Goal: Task Accomplishment & Management: Use online tool/utility

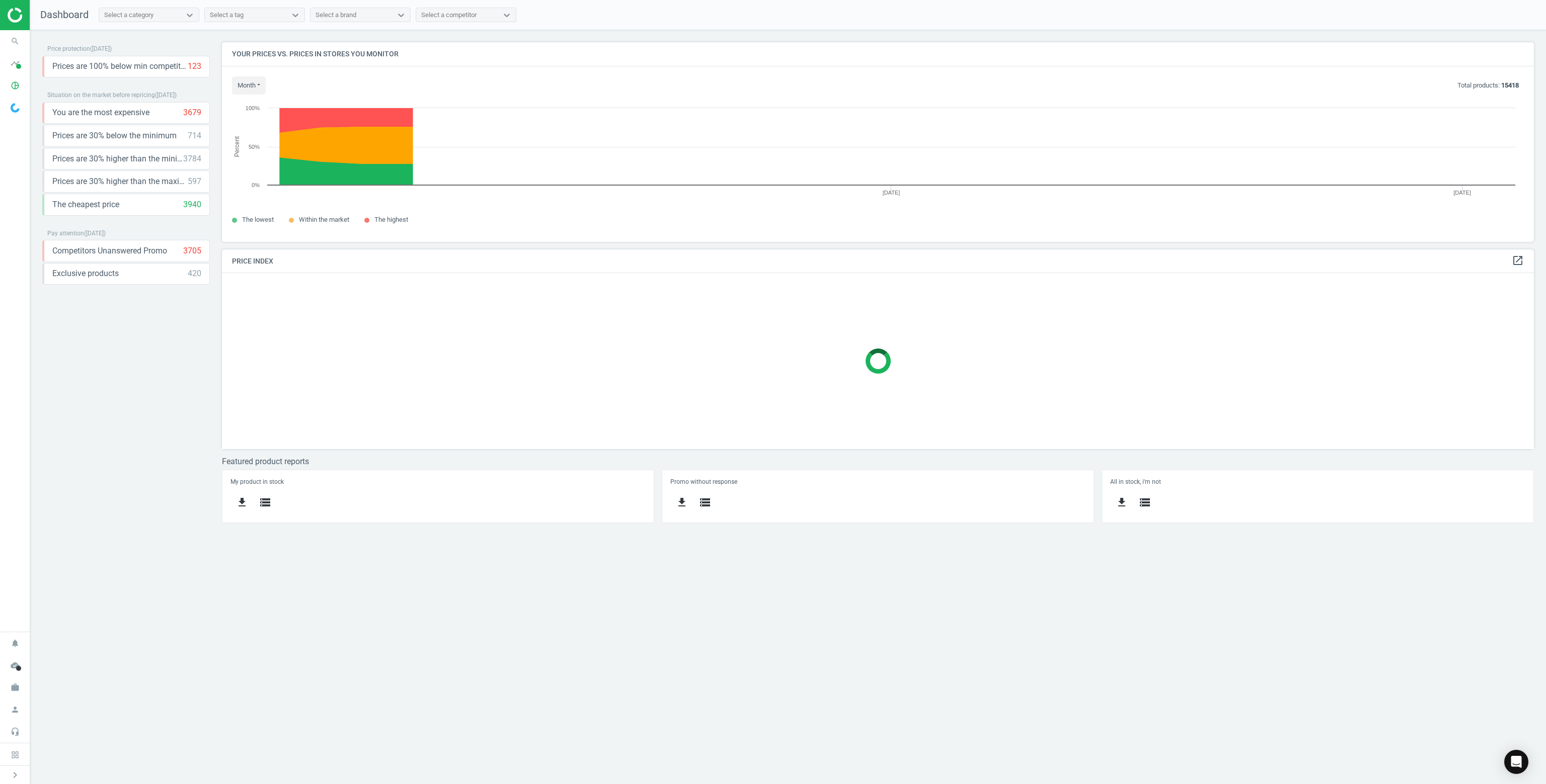
scroll to position [215, 1327]
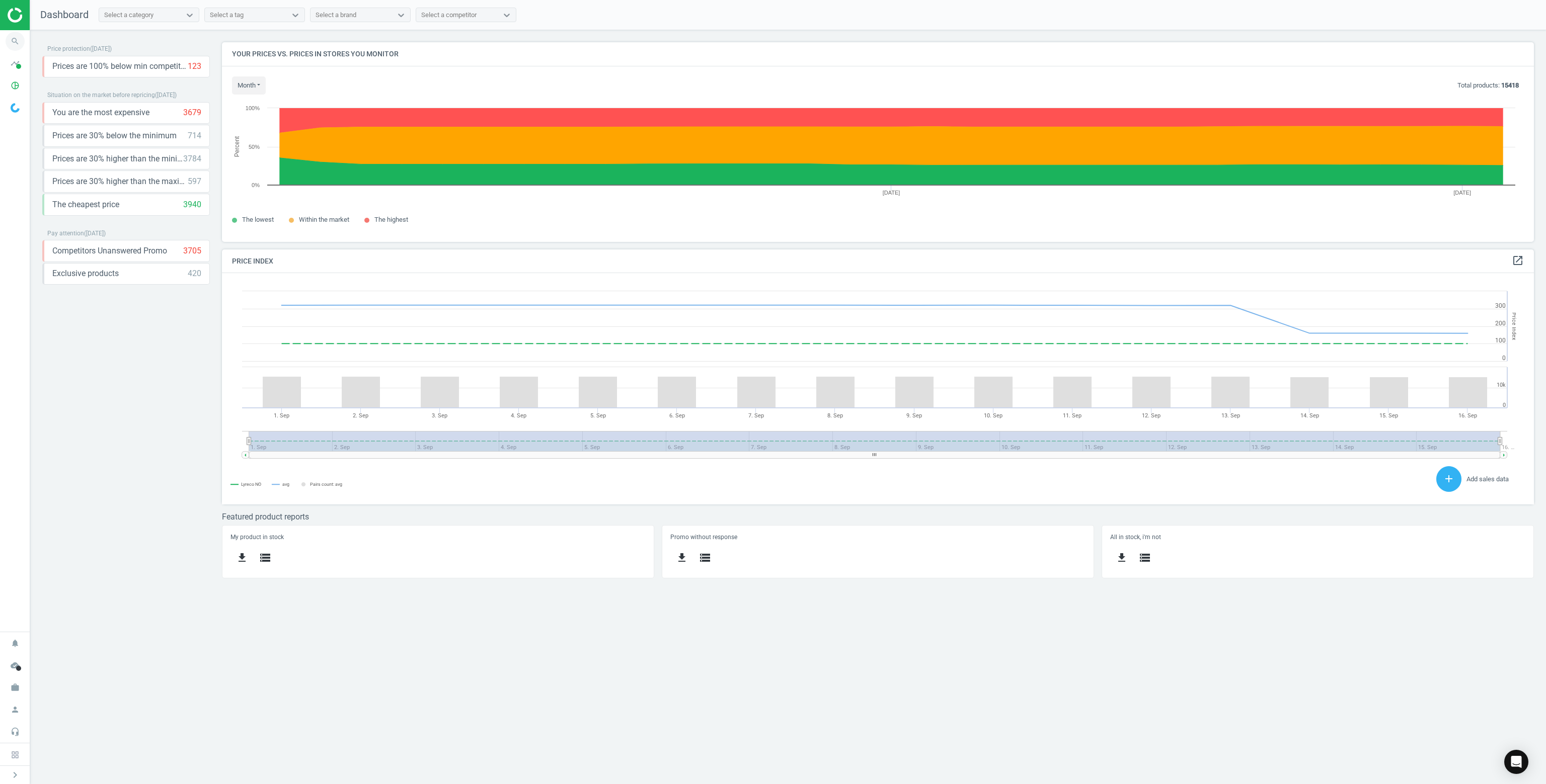
click at [17, 41] on icon "search" at bounding box center [15, 41] width 19 height 19
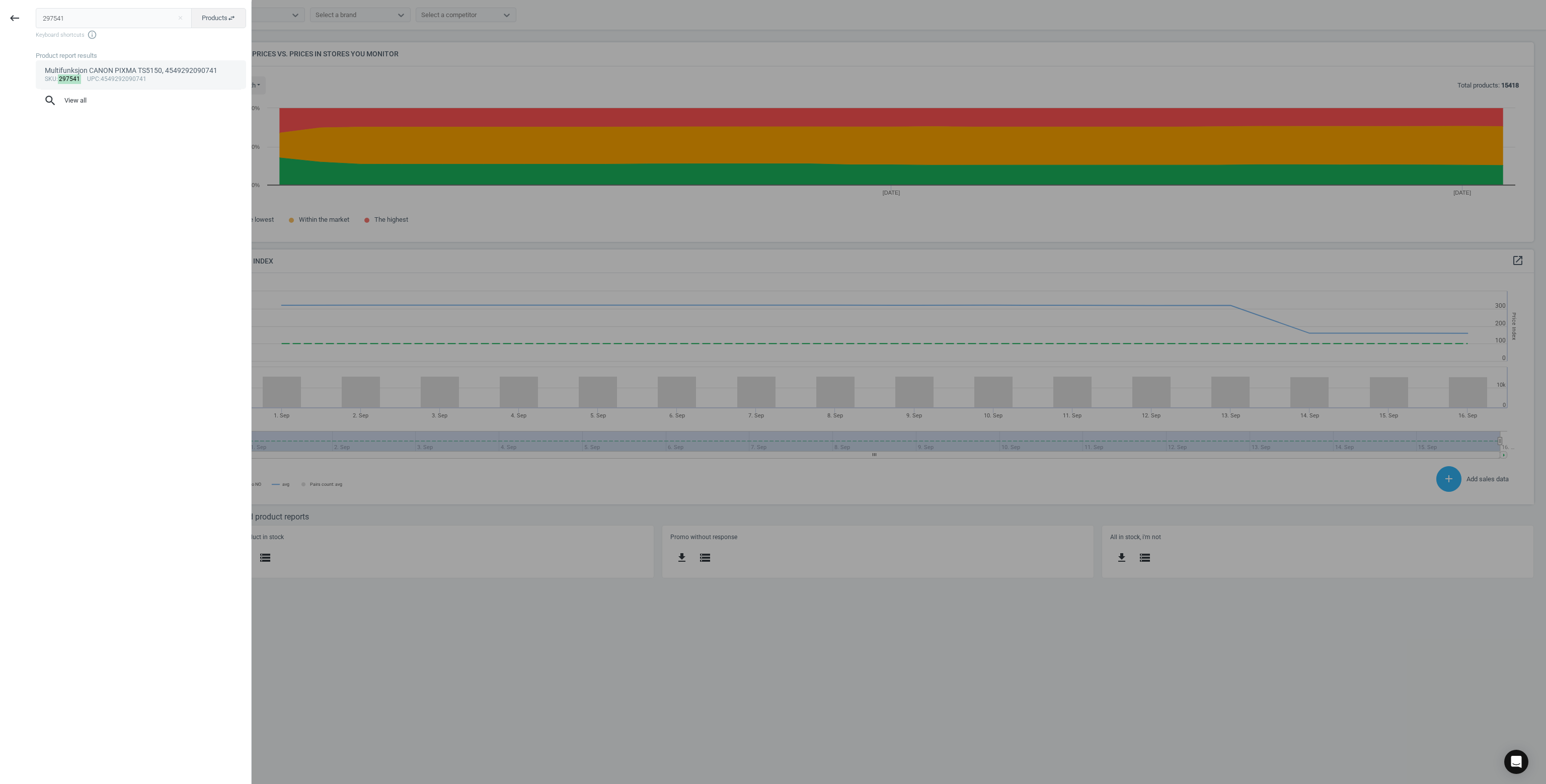
type input "297541"
click at [121, 72] on div "Multifunksjon CANON PIXMA TS5150, 4549292090741" at bounding box center [141, 71] width 193 height 10
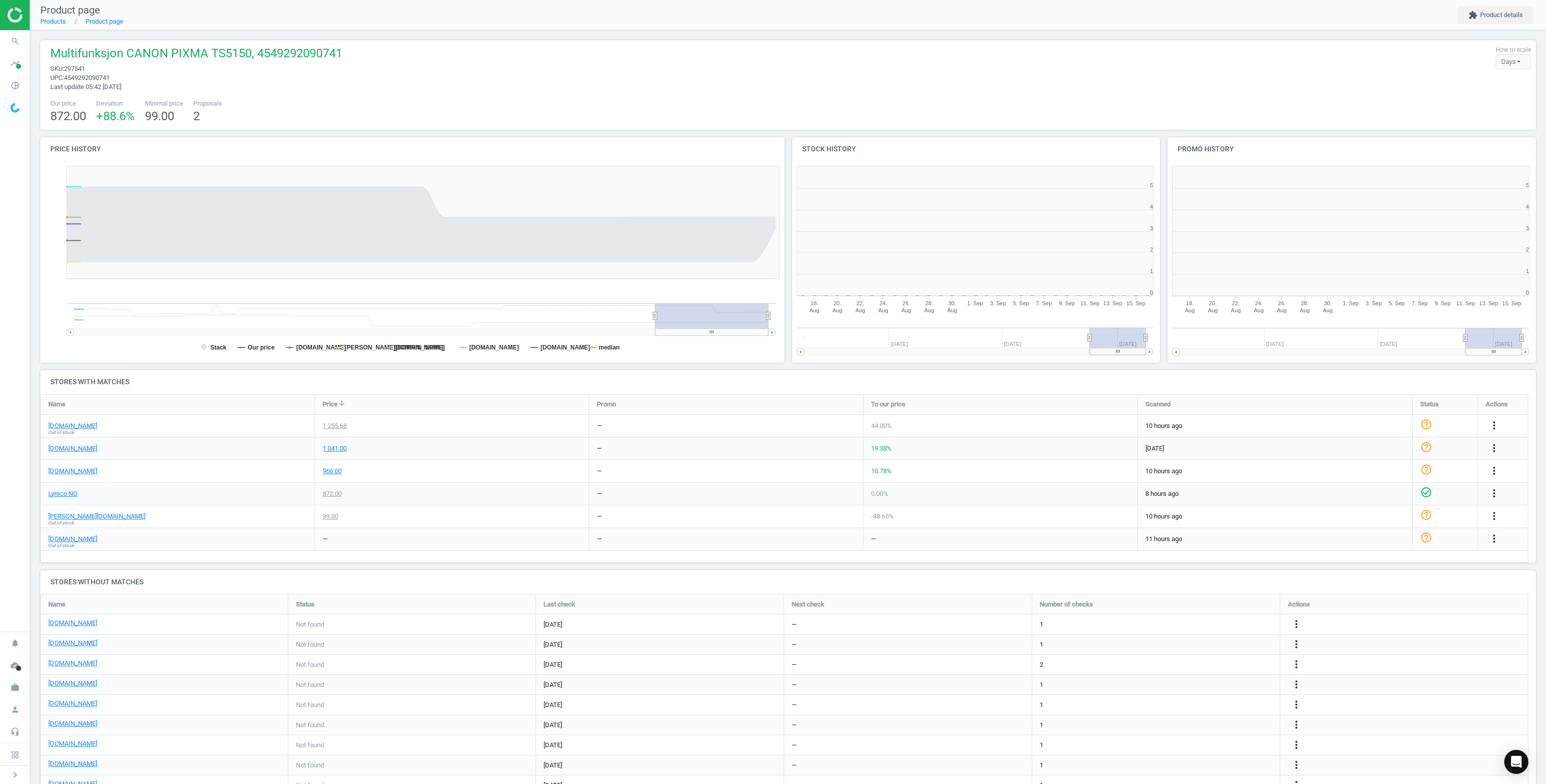
scroll to position [217, 382]
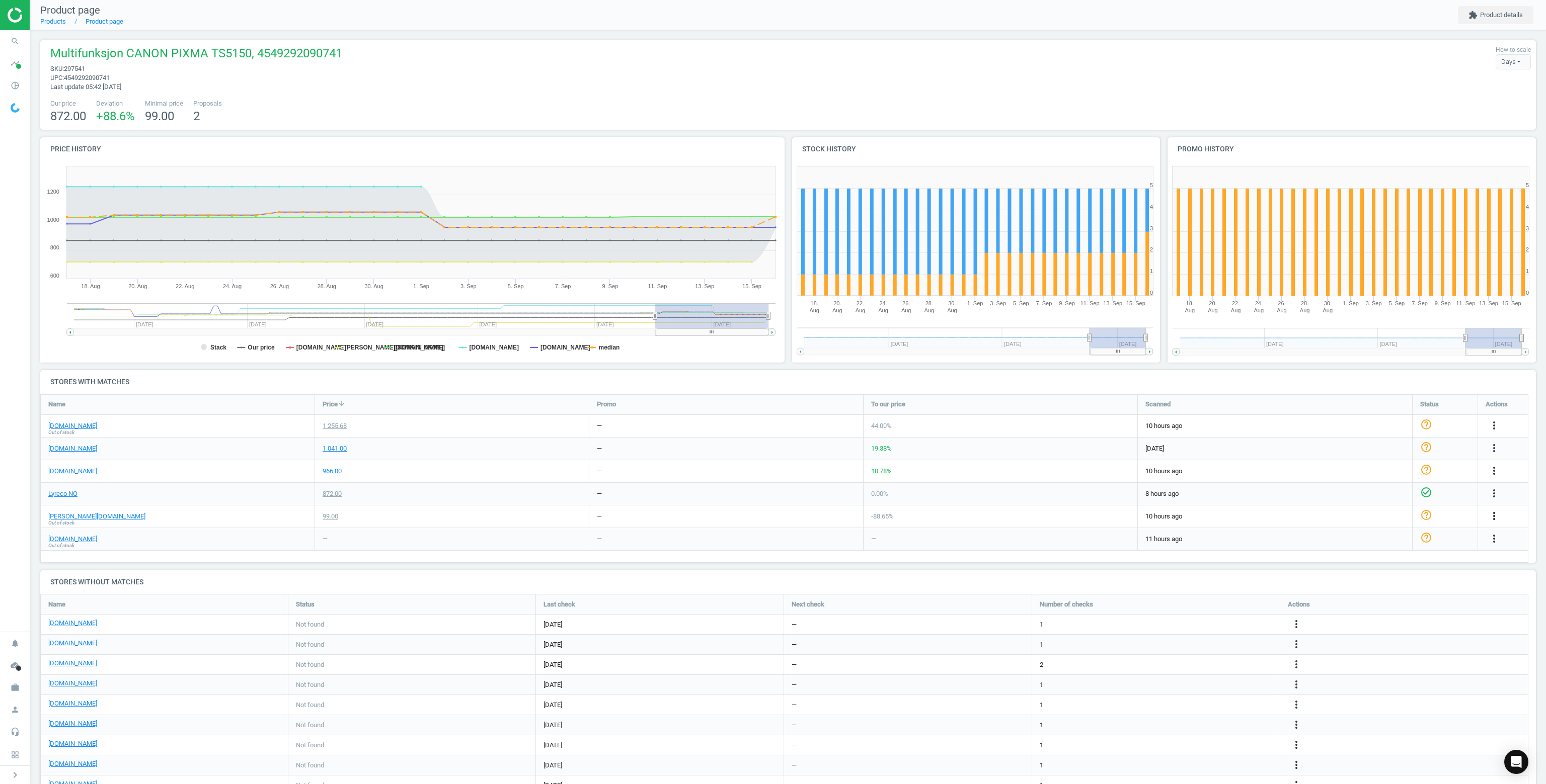
click at [1491, 516] on icon "more_vert" at bounding box center [1494, 516] width 12 height 12
click at [1387, 573] on link "Delete match and blacklist this URL" at bounding box center [1415, 570] width 138 height 16
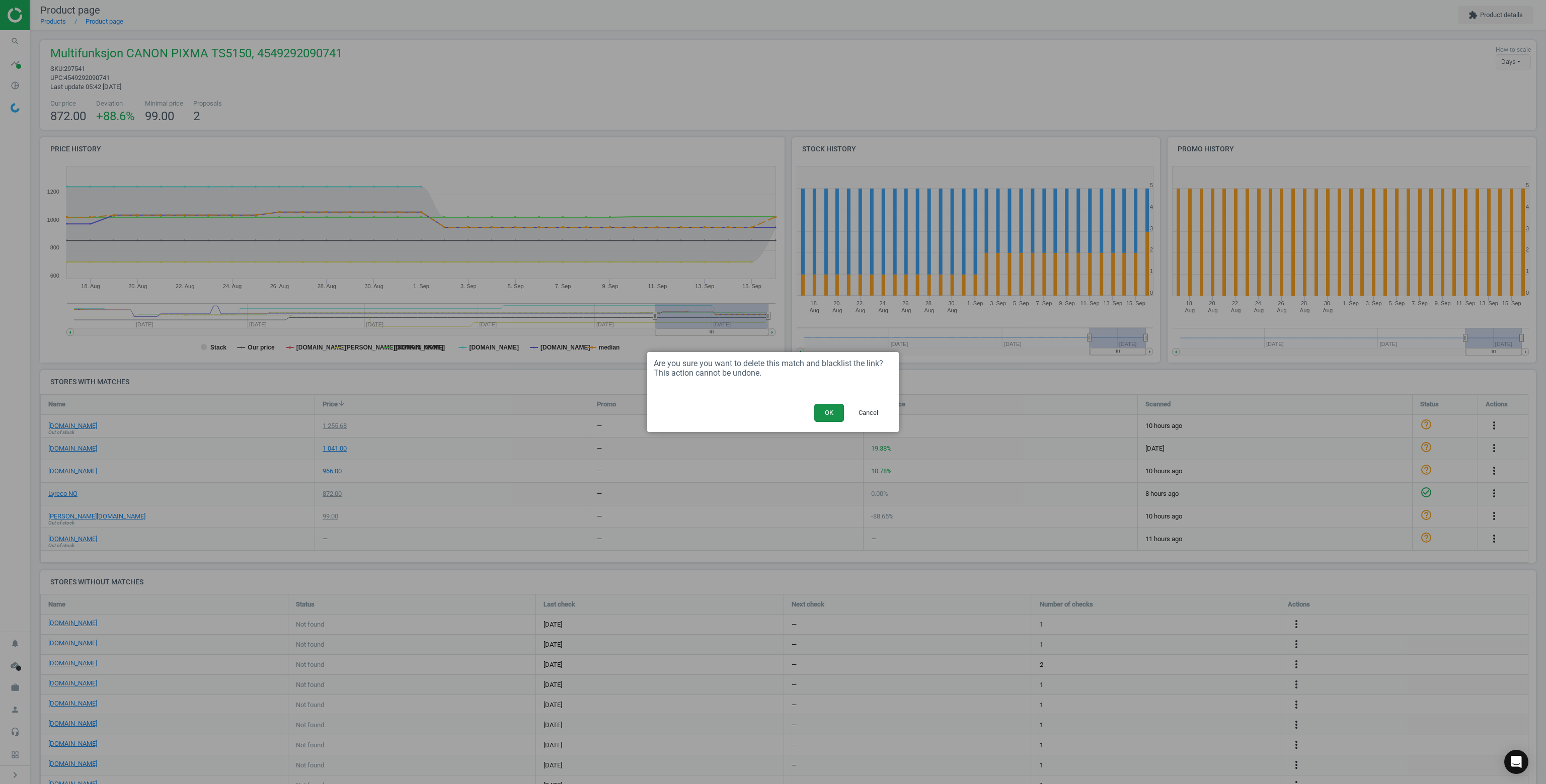
click at [824, 414] on button "OK" at bounding box center [829, 413] width 29 height 18
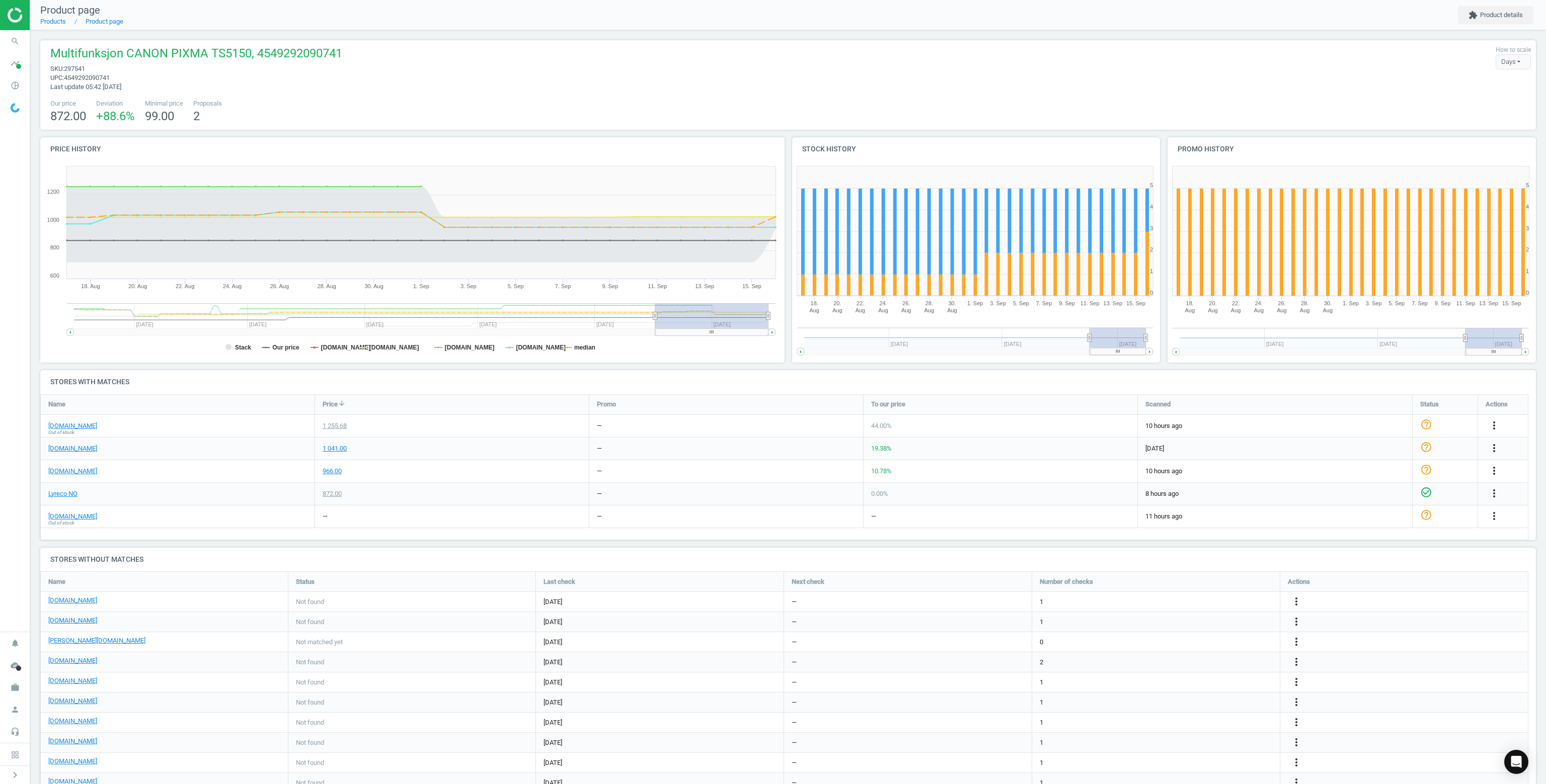
scroll to position [250, 1504]
click at [22, 43] on icon "search" at bounding box center [15, 41] width 19 height 19
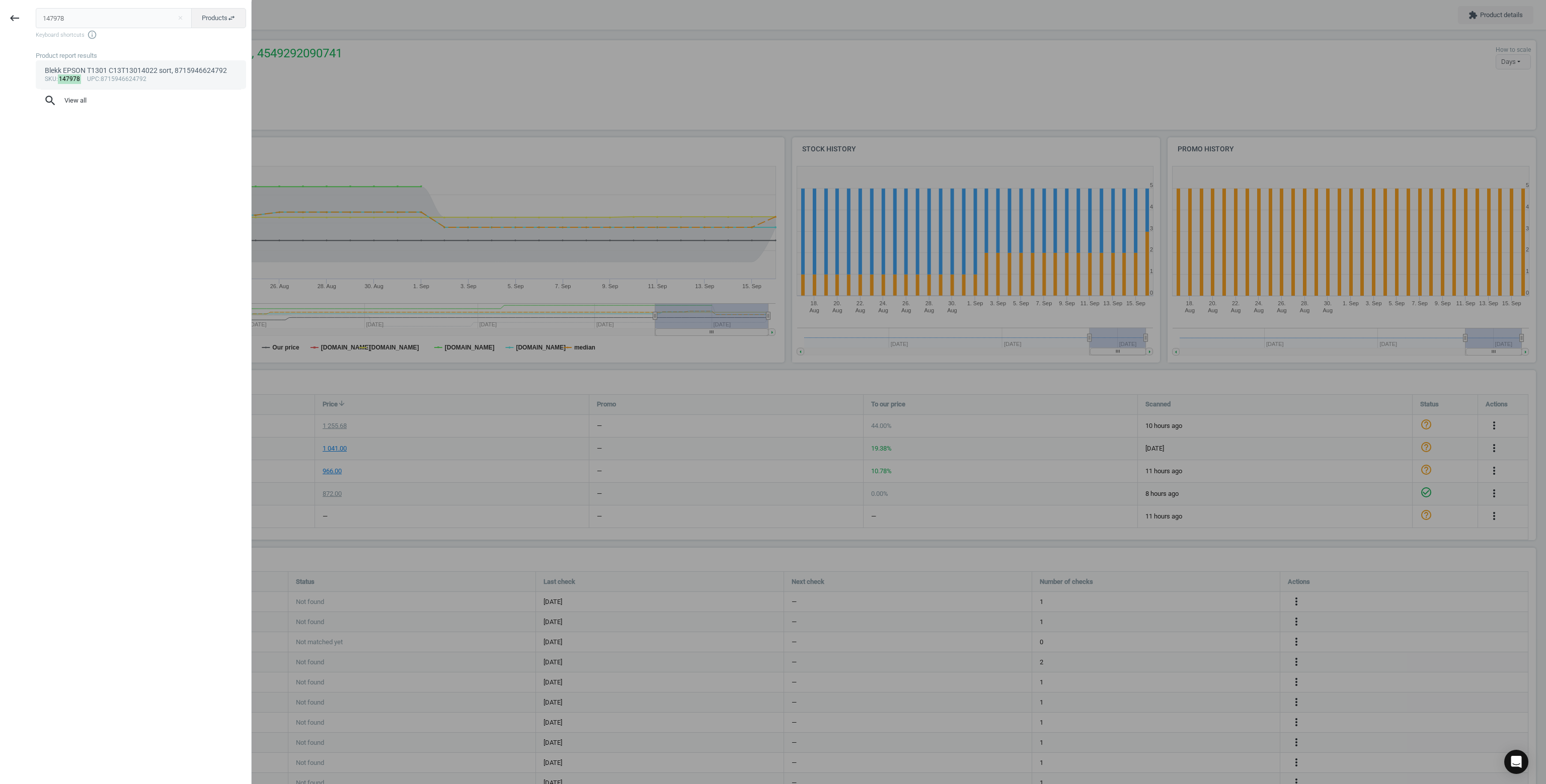
type input "147978"
click at [122, 66] on div "Blekk EPSON T1301 C13T13014022 sort, 8715946624792" at bounding box center [141, 71] width 193 height 10
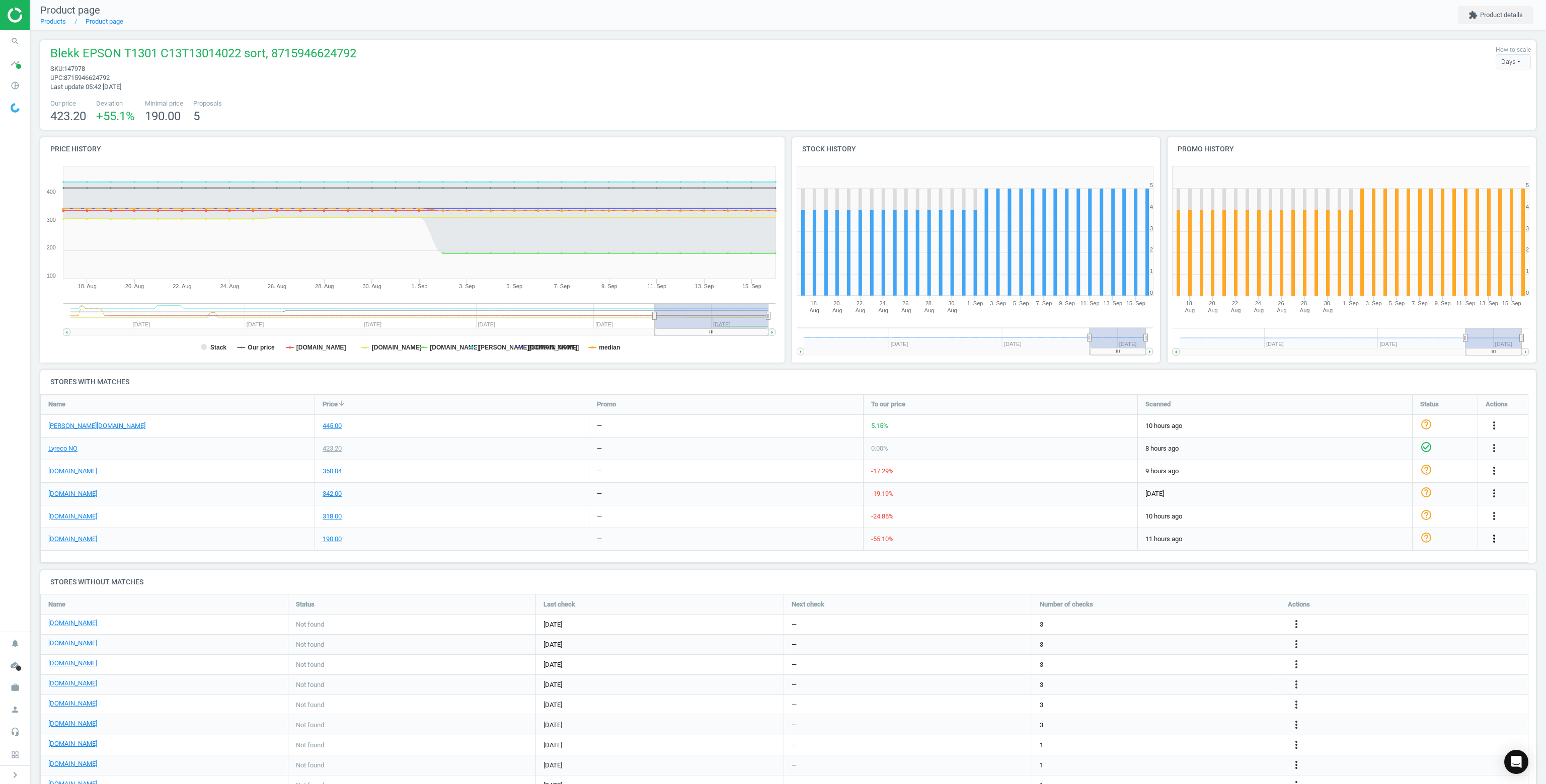
click at [1497, 536] on icon "more_vert" at bounding box center [1494, 539] width 12 height 12
click at [1410, 596] on link "Delete match and blacklist this URL" at bounding box center [1415, 593] width 138 height 16
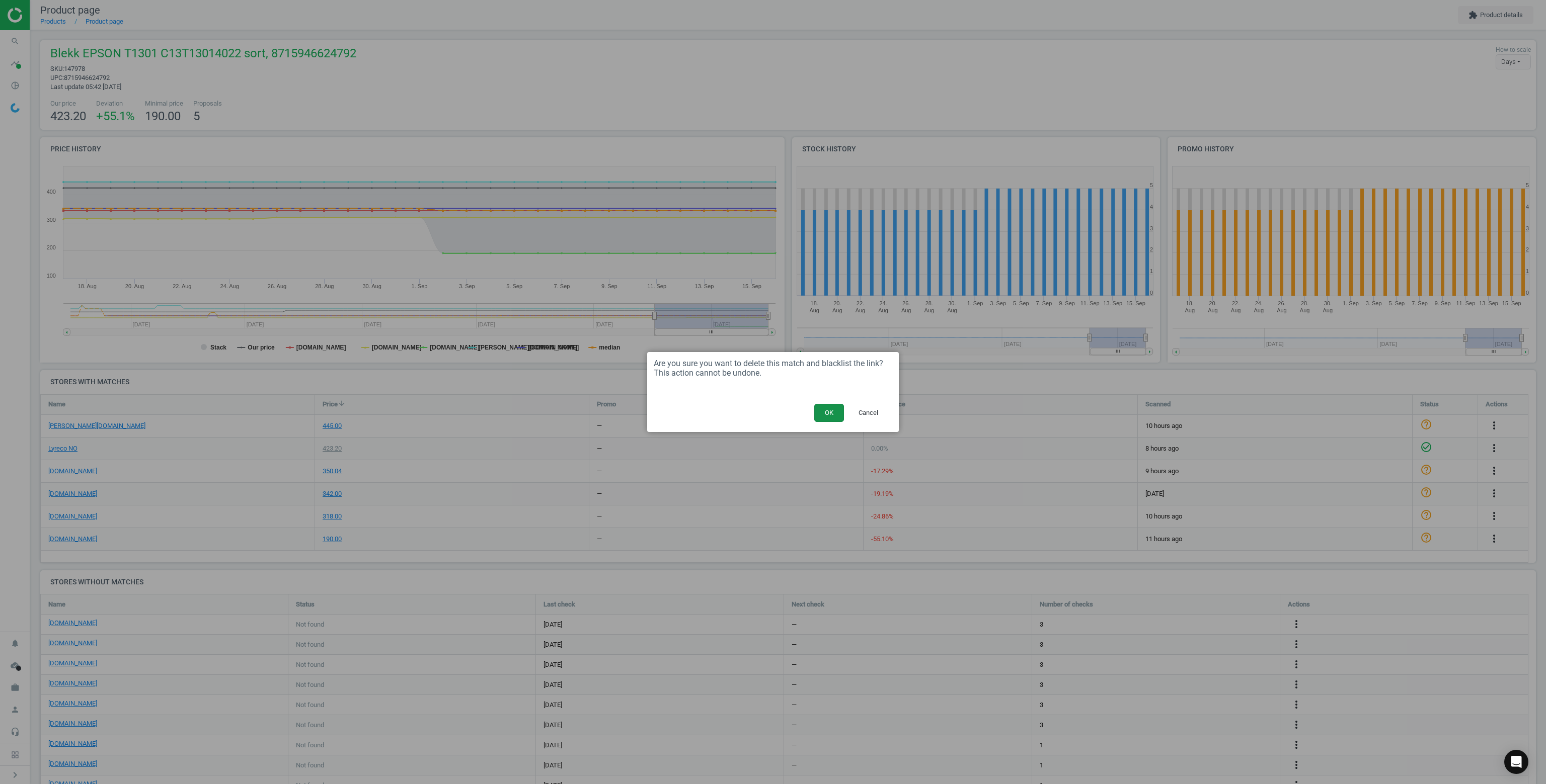
click at [829, 416] on button "OK" at bounding box center [829, 413] width 29 height 18
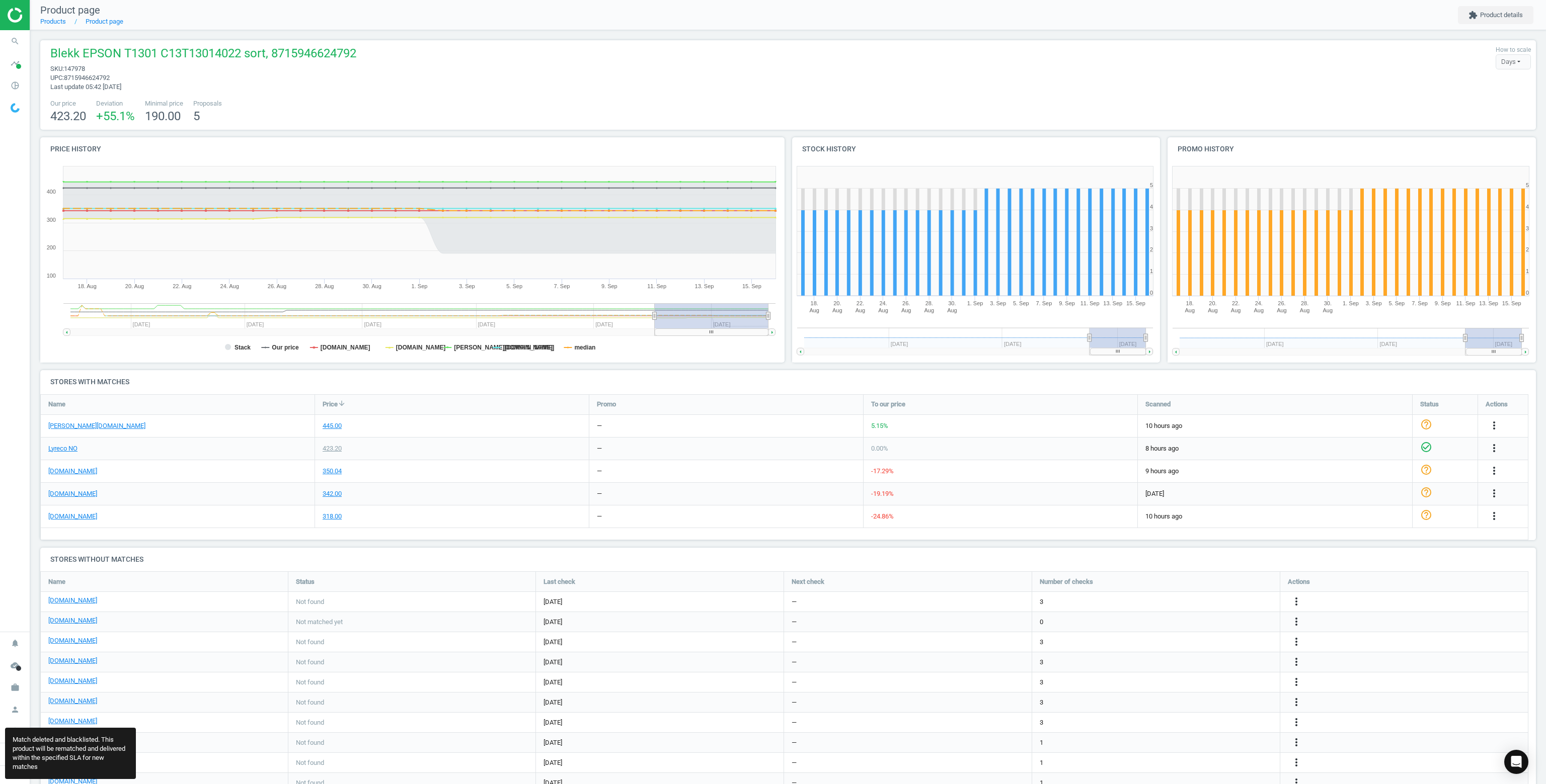
scroll to position [5, 5]
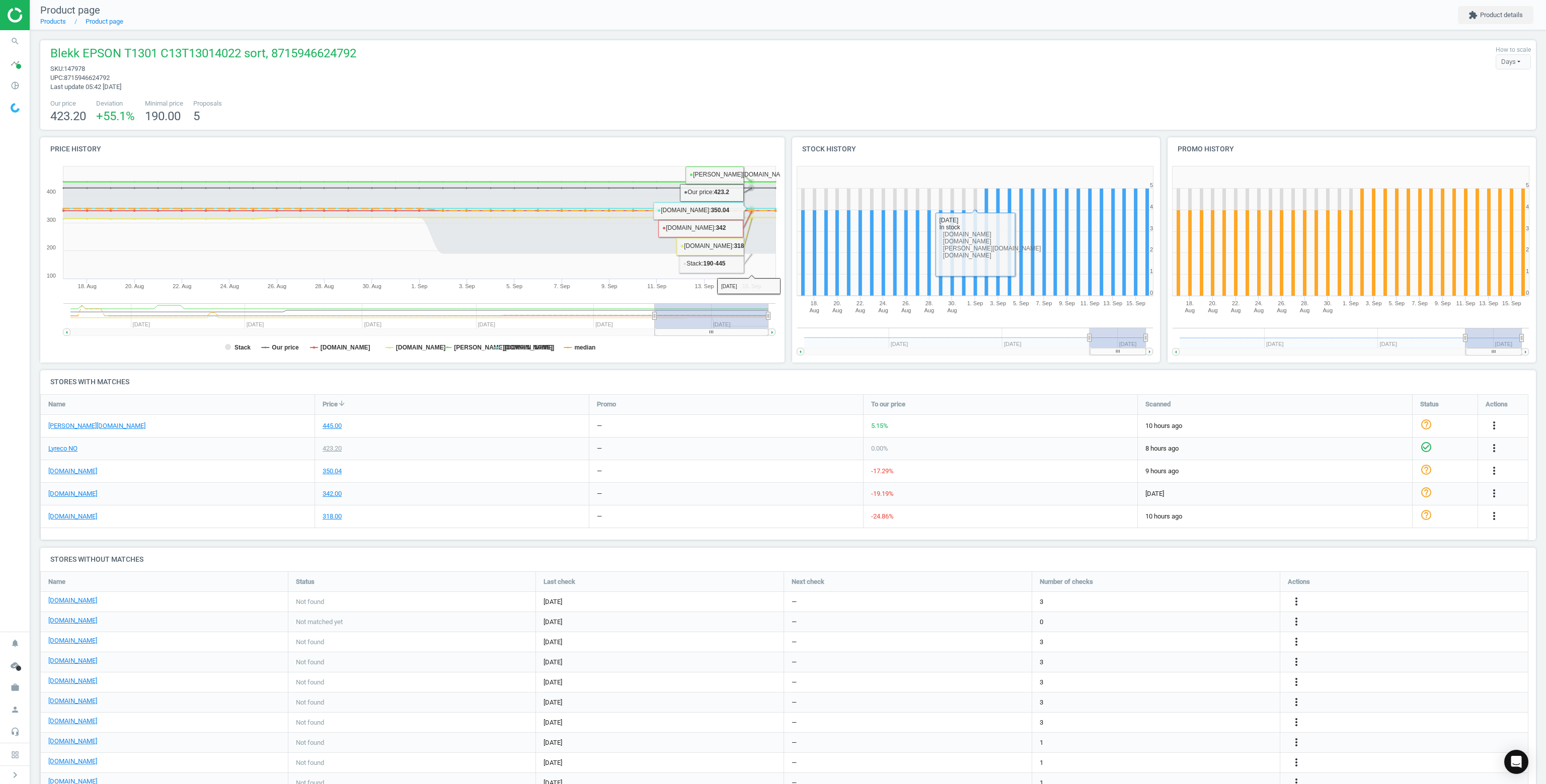
click at [709, 97] on div "Blekk EPSON T1301 C13T13014022 sort, 8715946624792 sku : 147978 upc : 871594662…" at bounding box center [788, 85] width 1496 height 89
drag, startPoint x: 14, startPoint y: 61, endPoint x: 109, endPoint y: 2, distance: 111.8
click at [14, 61] on icon "timeline" at bounding box center [15, 64] width 19 height 19
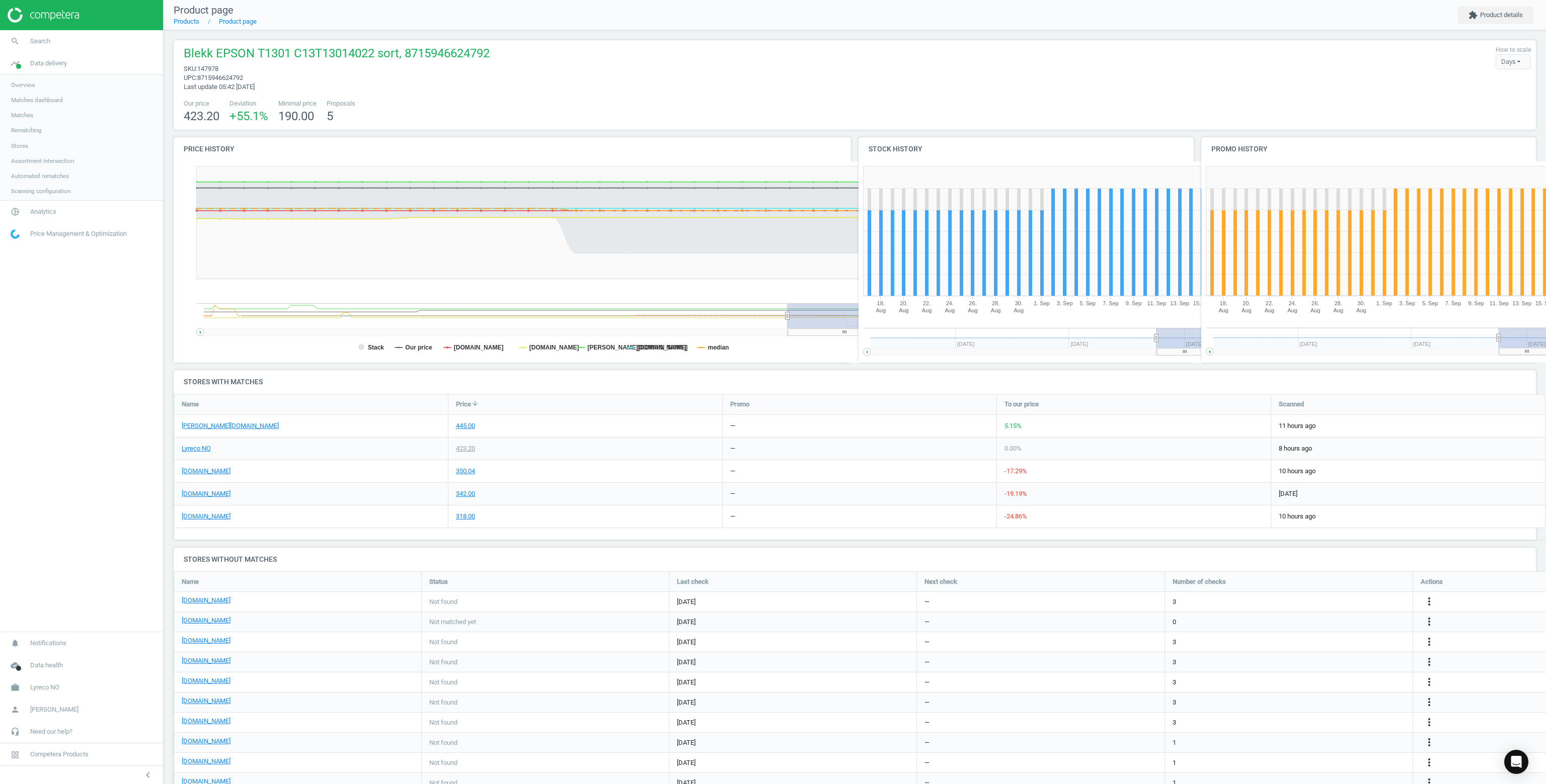
scroll to position [250, 1424]
